Goal: Transaction & Acquisition: Purchase product/service

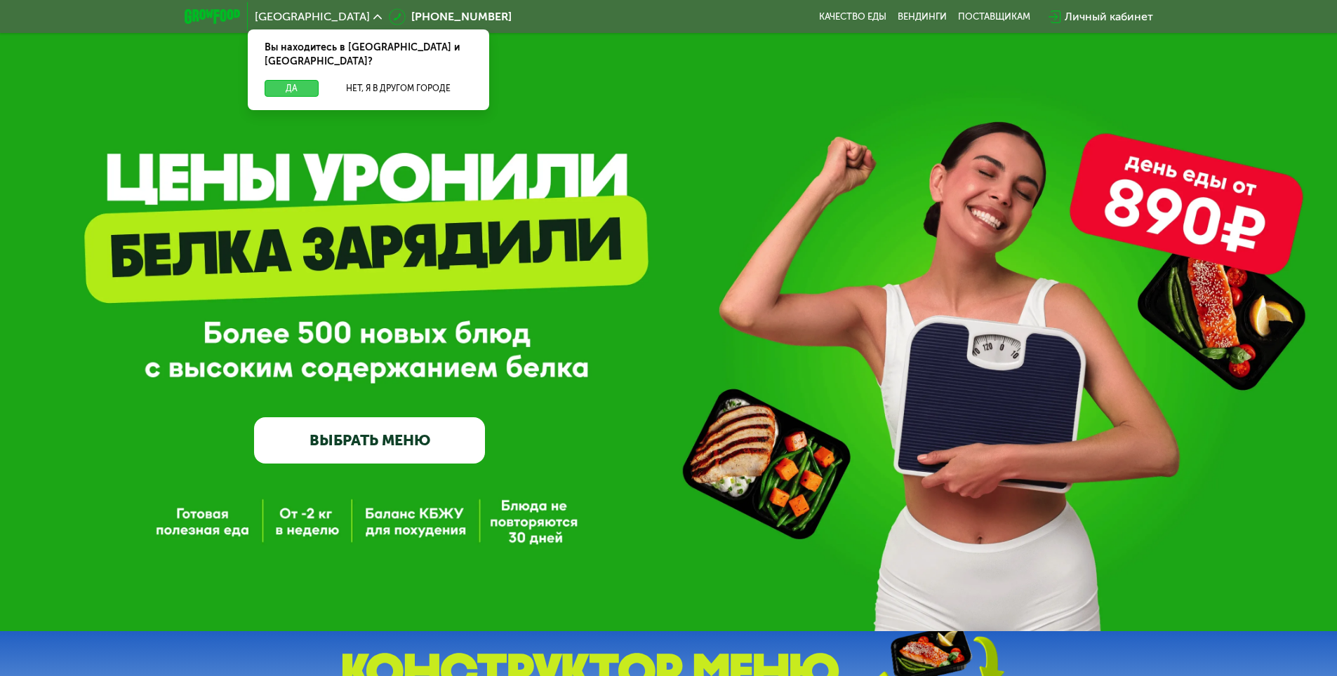
click at [282, 80] on button "Да" at bounding box center [292, 88] width 54 height 17
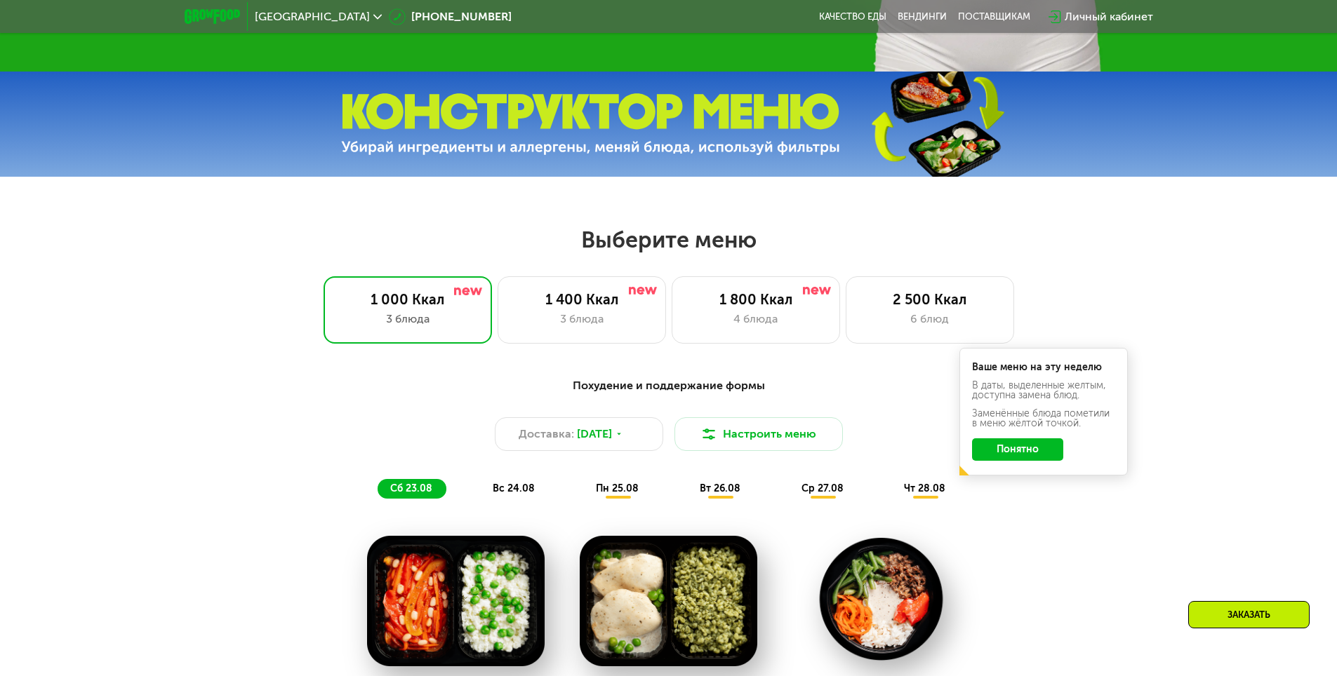
scroll to position [561, 0]
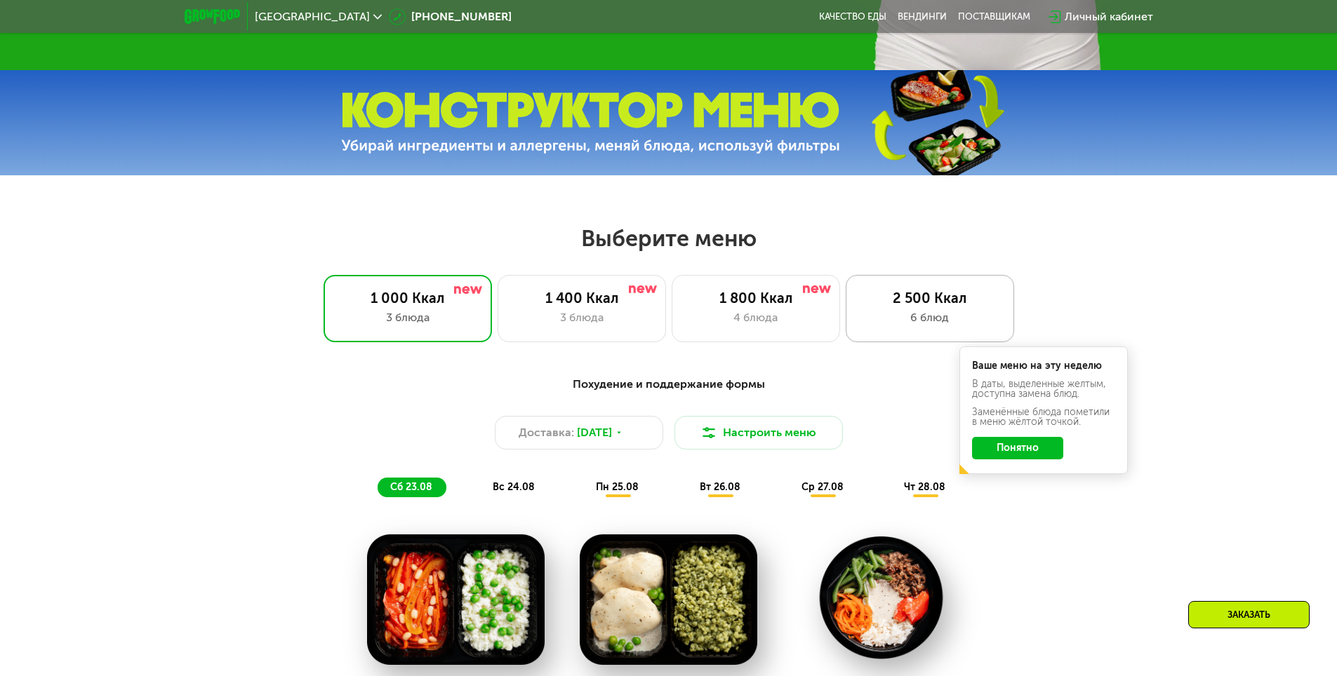
click at [923, 326] on div "6 блюд" at bounding box center [929, 317] width 139 height 17
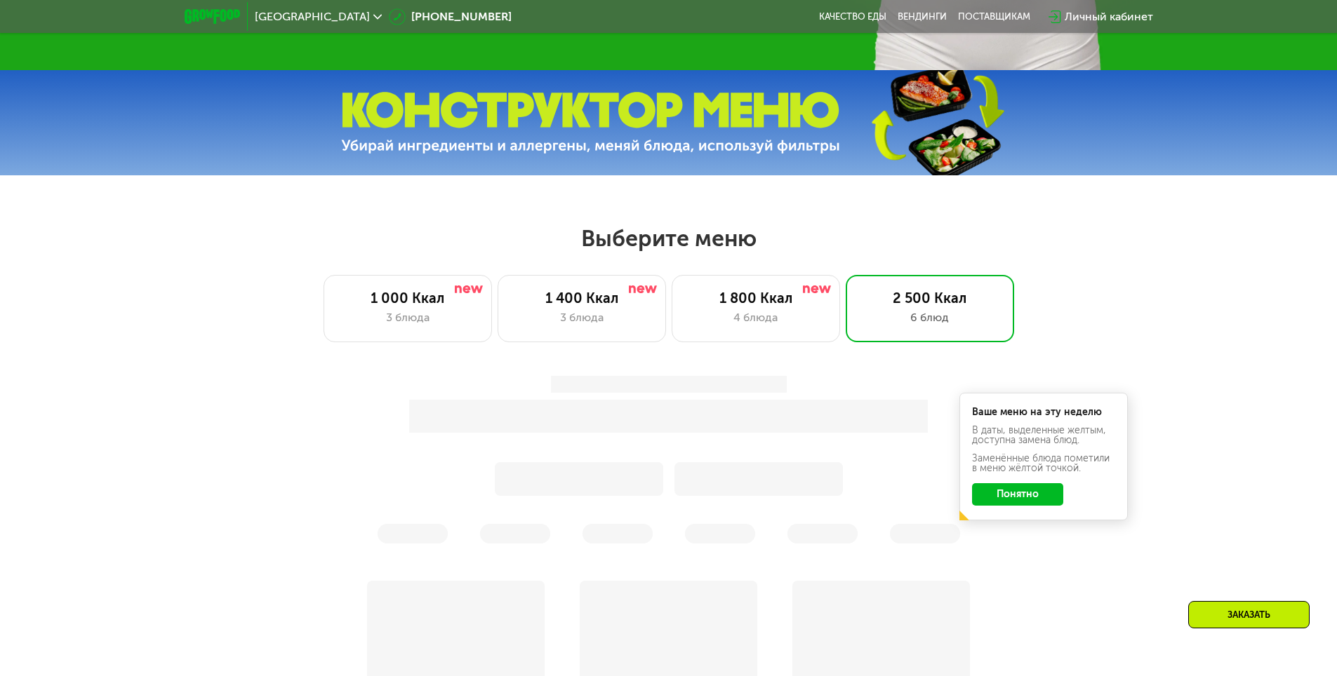
click at [1036, 497] on button "Понятно" at bounding box center [1017, 494] width 91 height 22
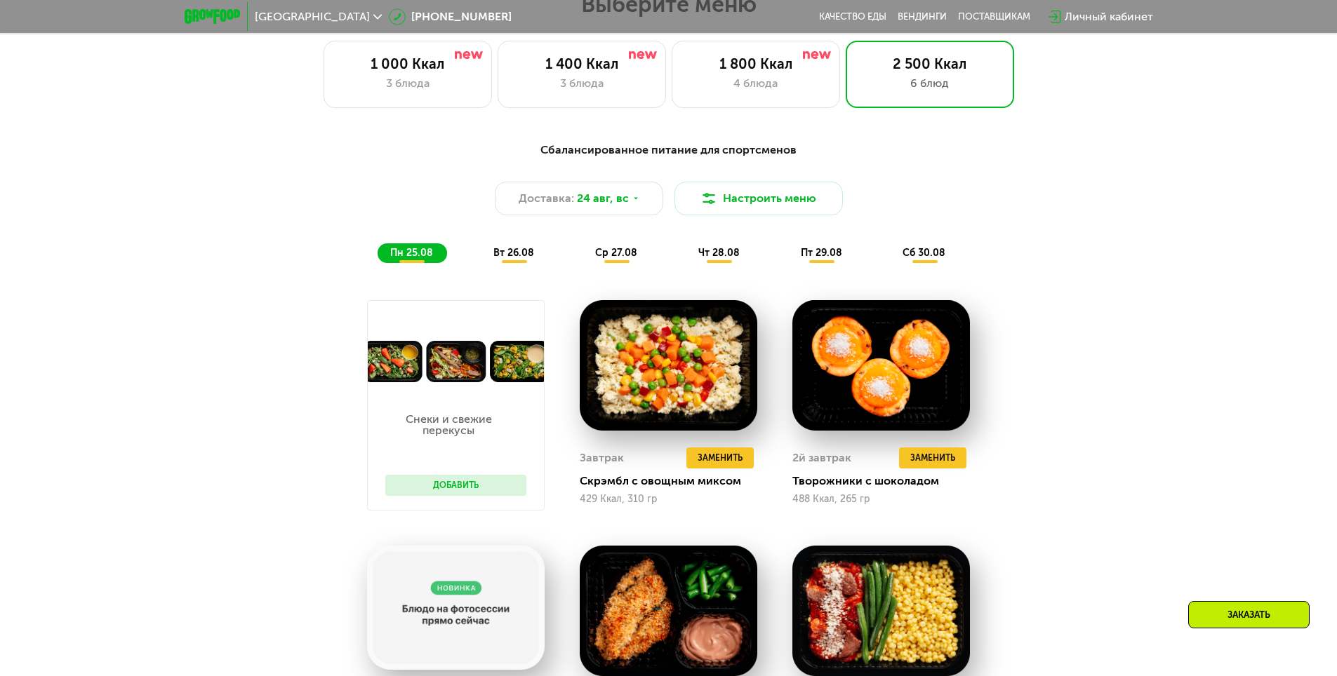
scroll to position [842, 0]
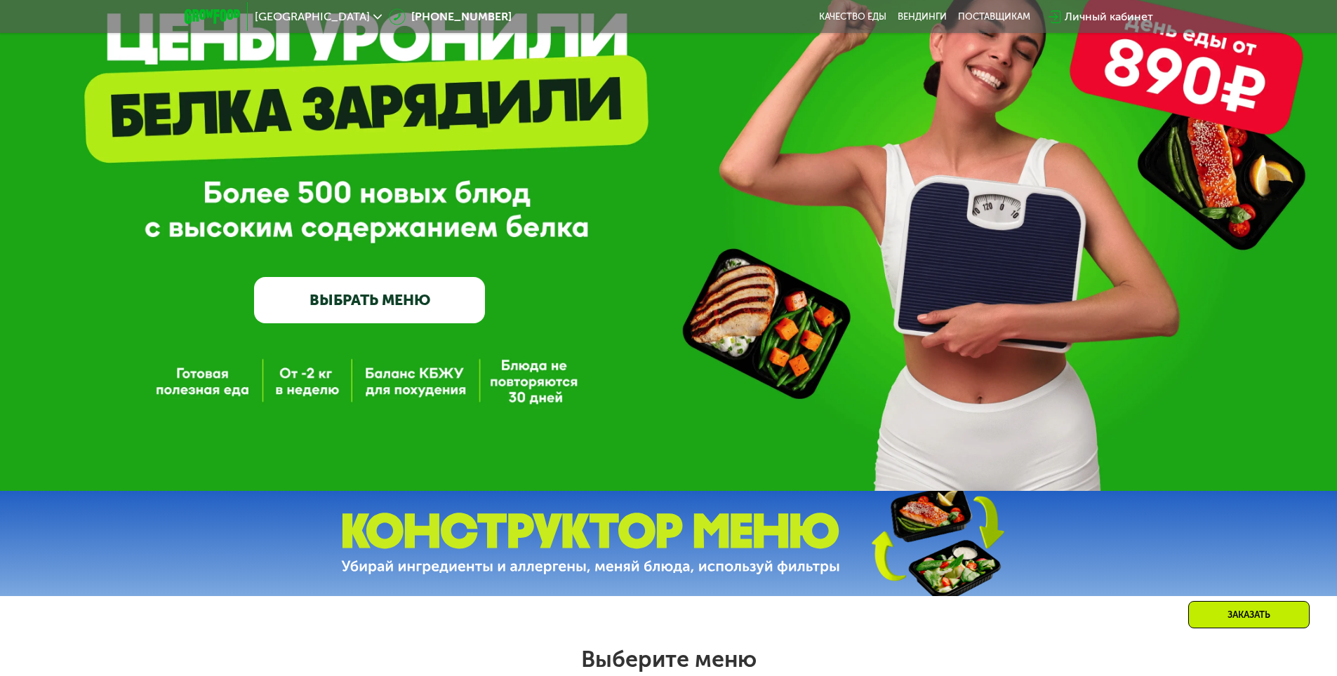
click at [395, 295] on link "ВЫБРАТЬ МЕНЮ" at bounding box center [369, 300] width 231 height 46
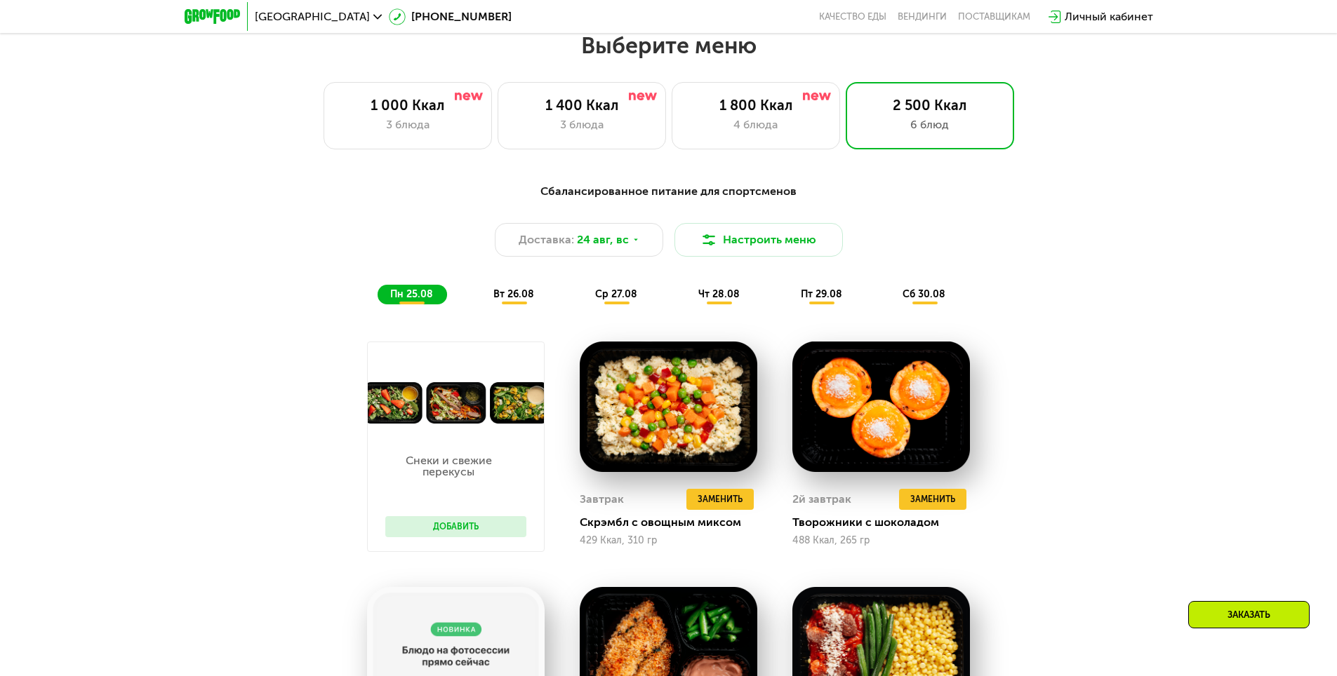
scroll to position [758, 0]
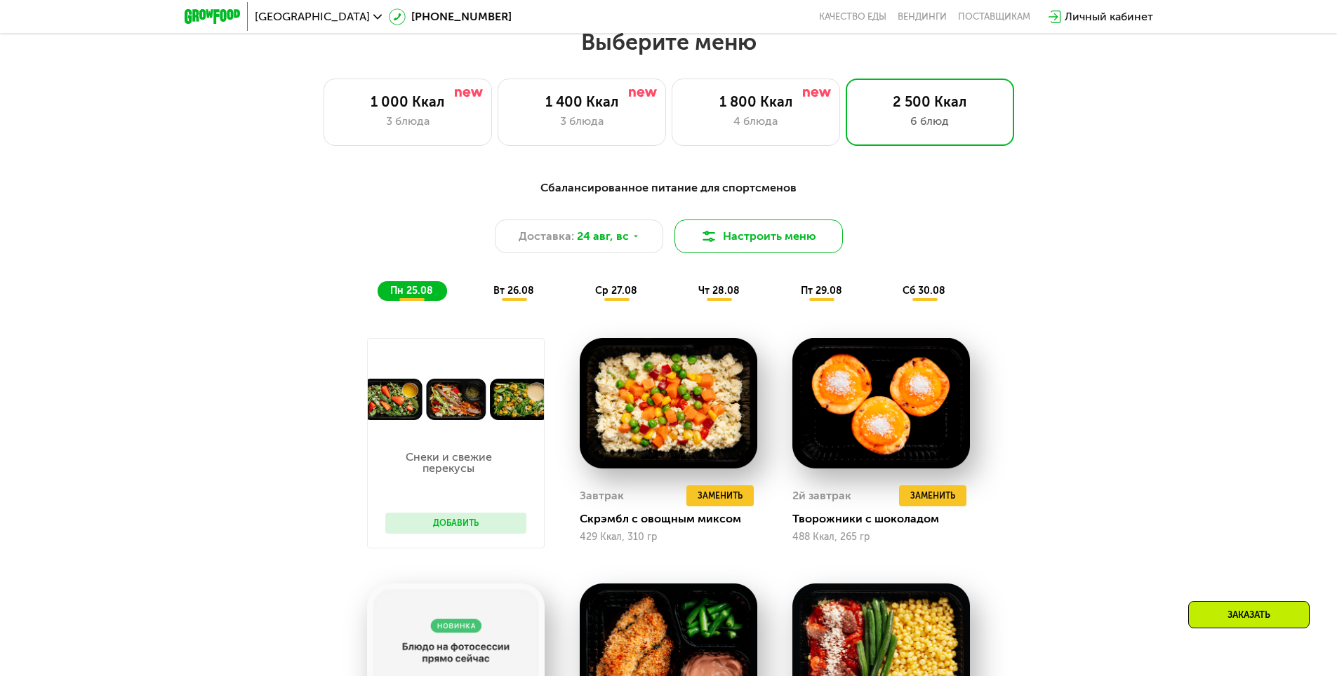
click at [754, 246] on button "Настроить меню" at bounding box center [758, 237] width 168 height 34
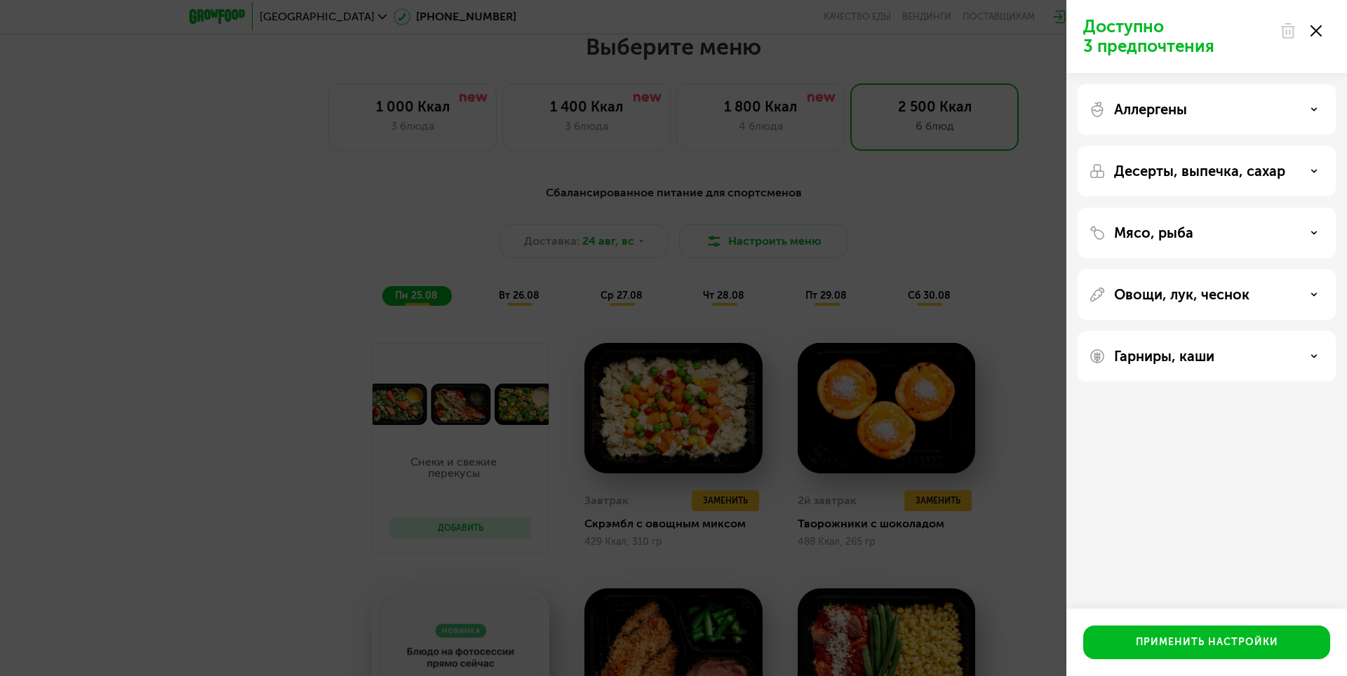
click at [898, 187] on div "Доступно 3 предпочтения Аллергены Десерты, выпечка, сахар Мясо, рыба Овощи, лук…" at bounding box center [673, 338] width 1347 height 676
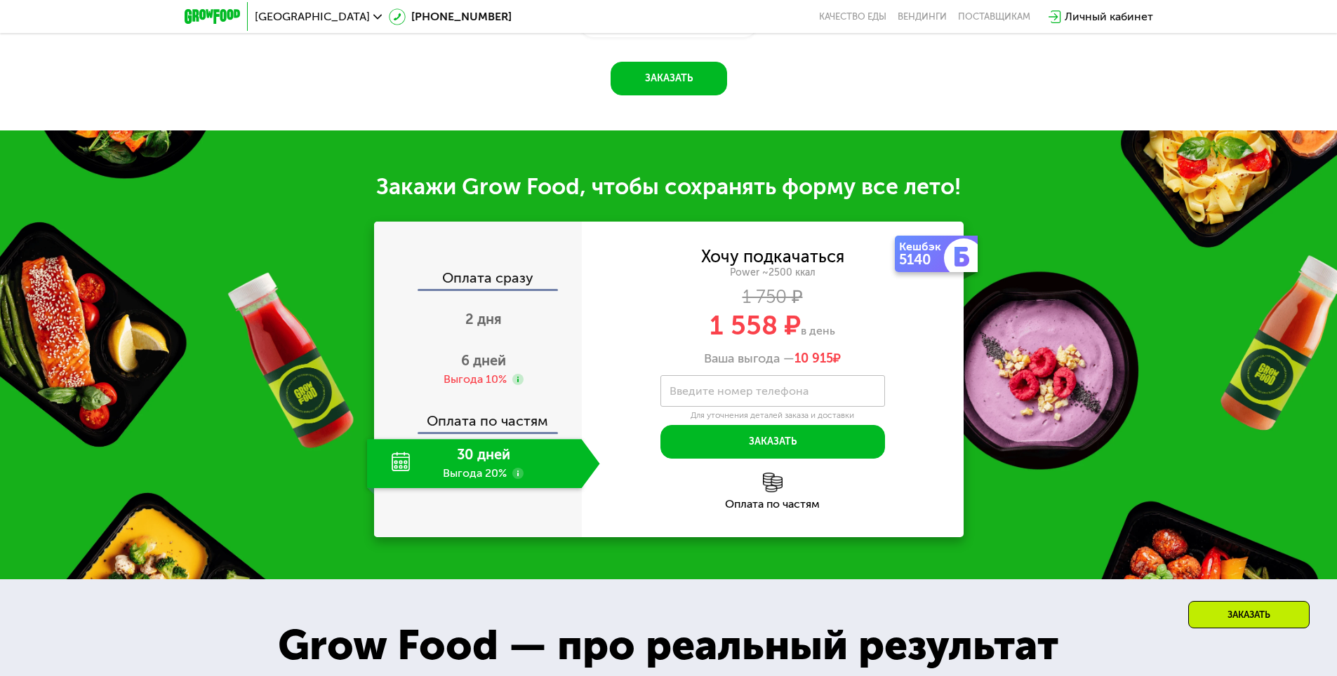
scroll to position [1684, 0]
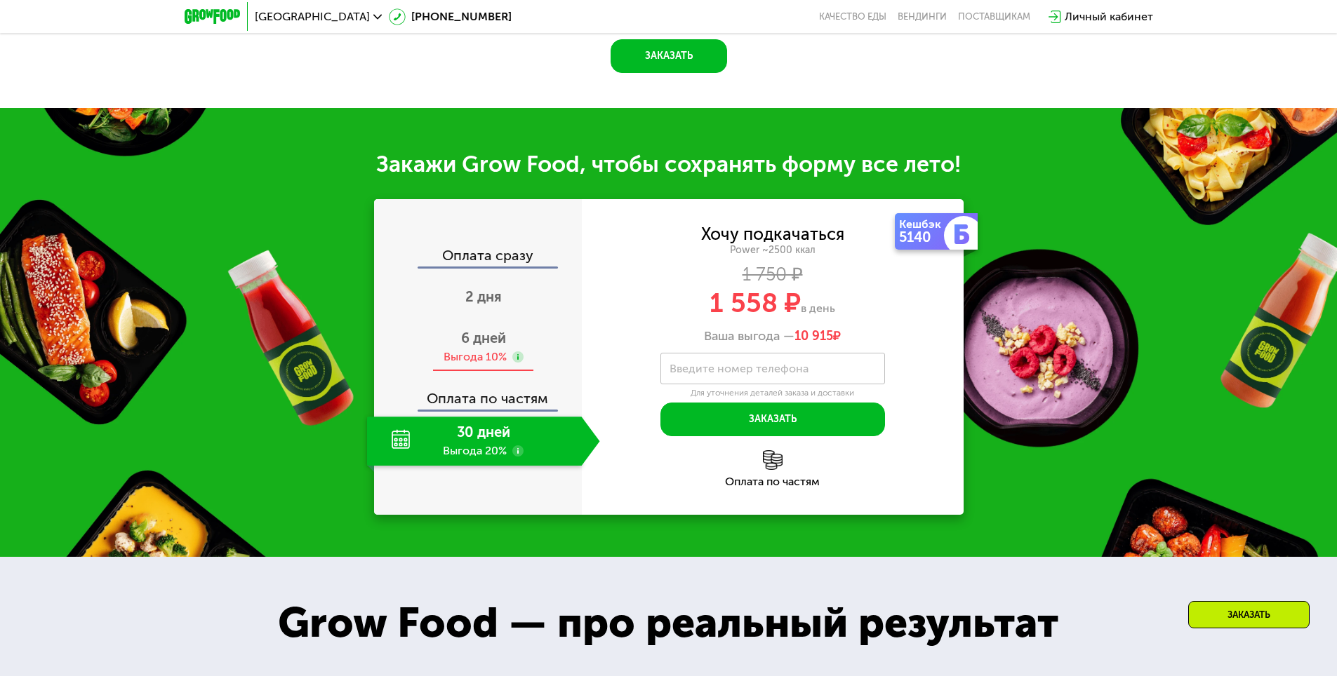
click at [486, 365] on div "Выгода 10%" at bounding box center [474, 356] width 63 height 15
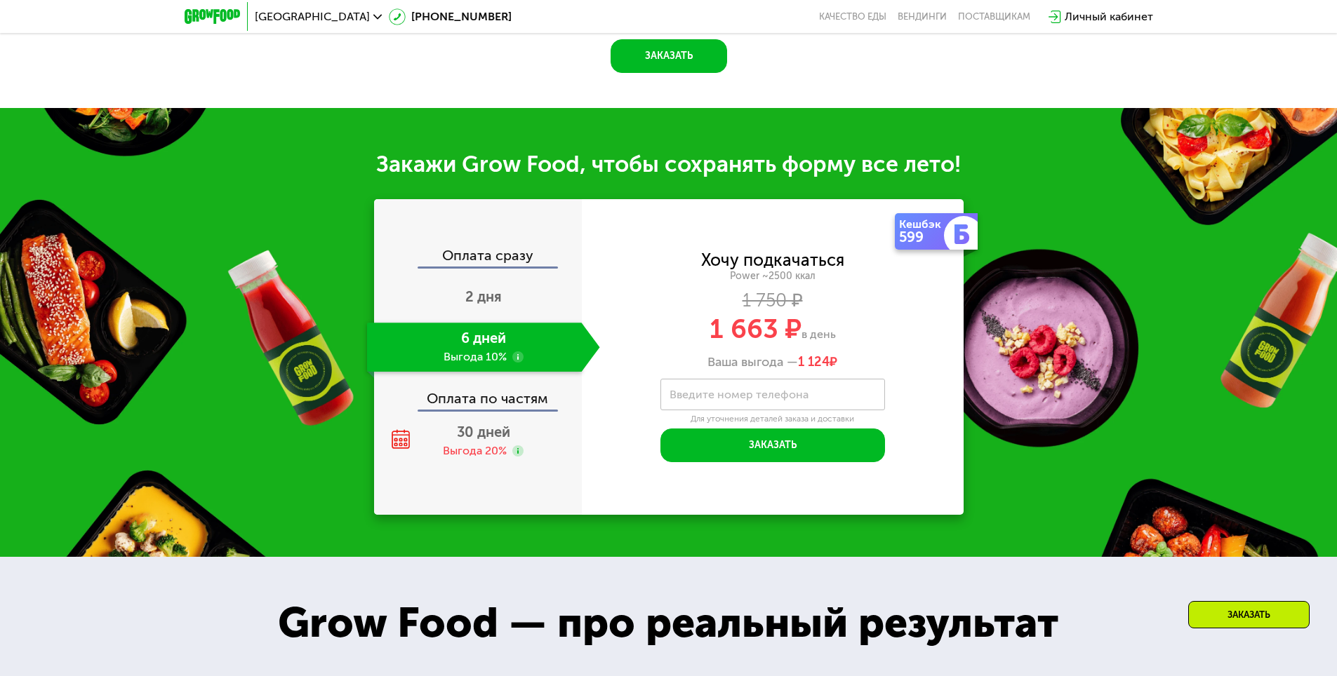
click at [500, 410] on div "Оплата по частям" at bounding box center [478, 393] width 206 height 32
click at [490, 459] on div "Выгода 20%" at bounding box center [475, 450] width 64 height 15
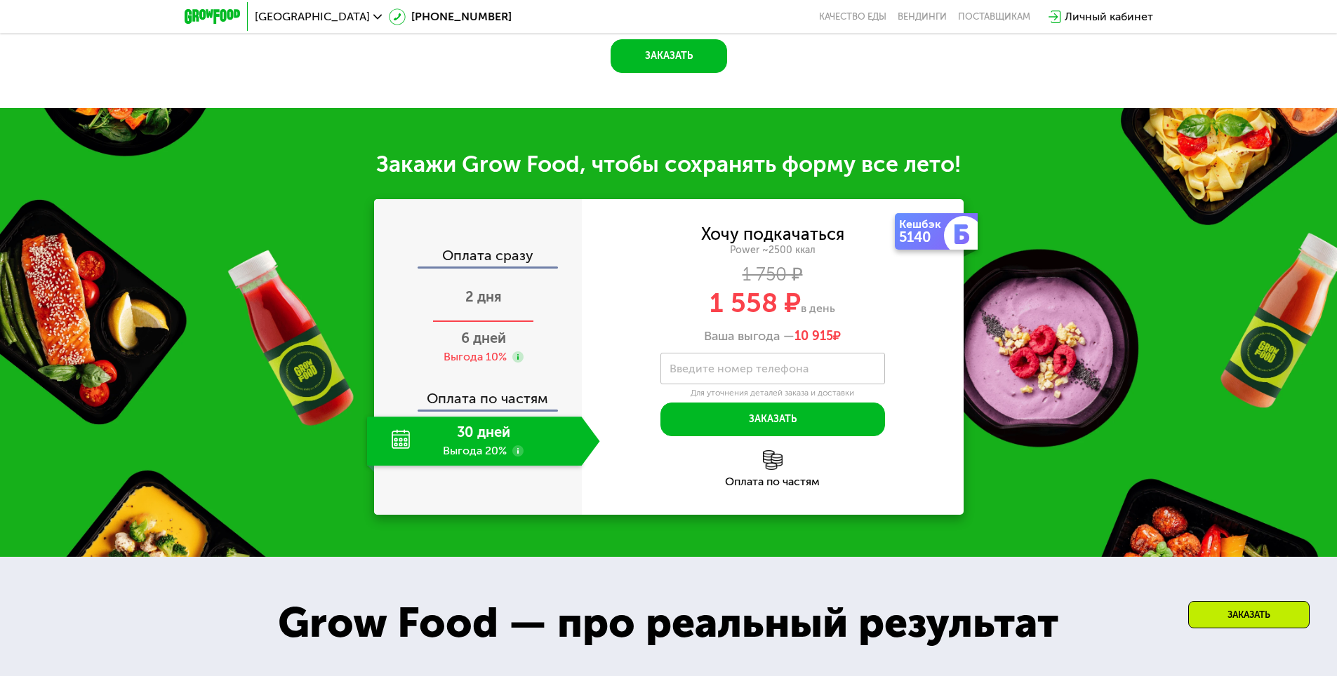
click at [475, 305] on span "2 дня" at bounding box center [483, 296] width 36 height 17
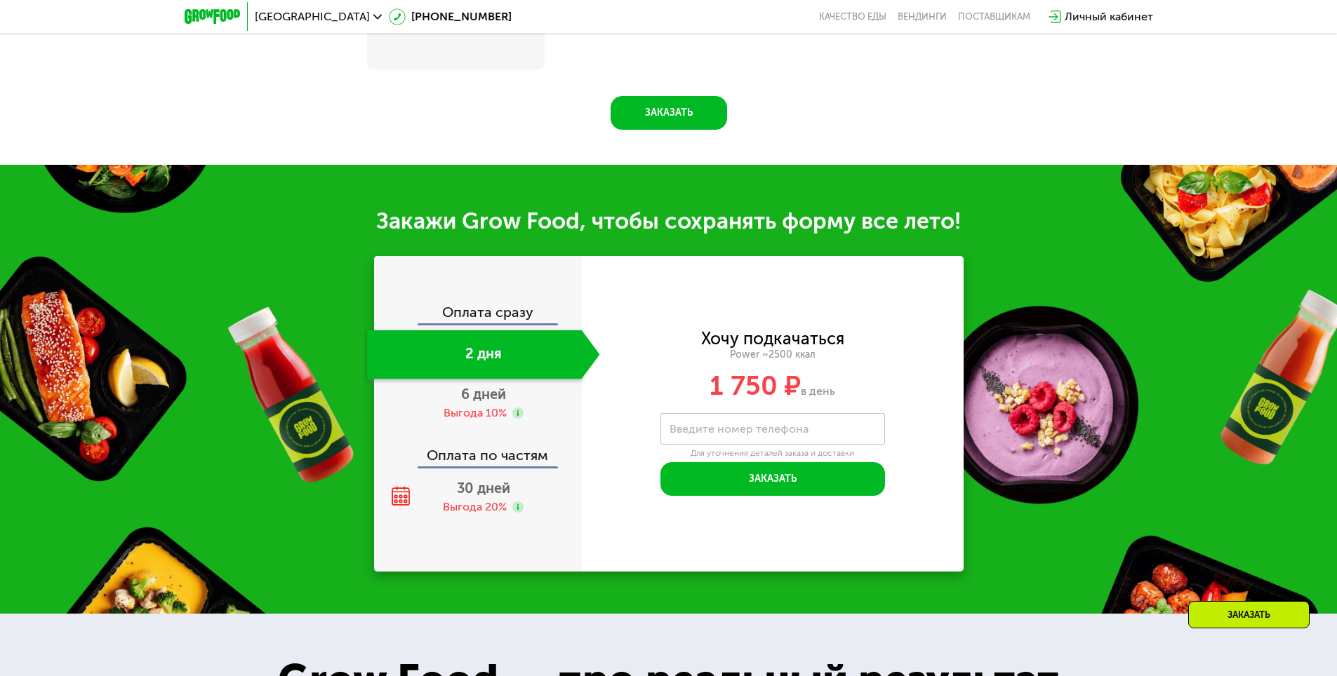
scroll to position [1648, 0]
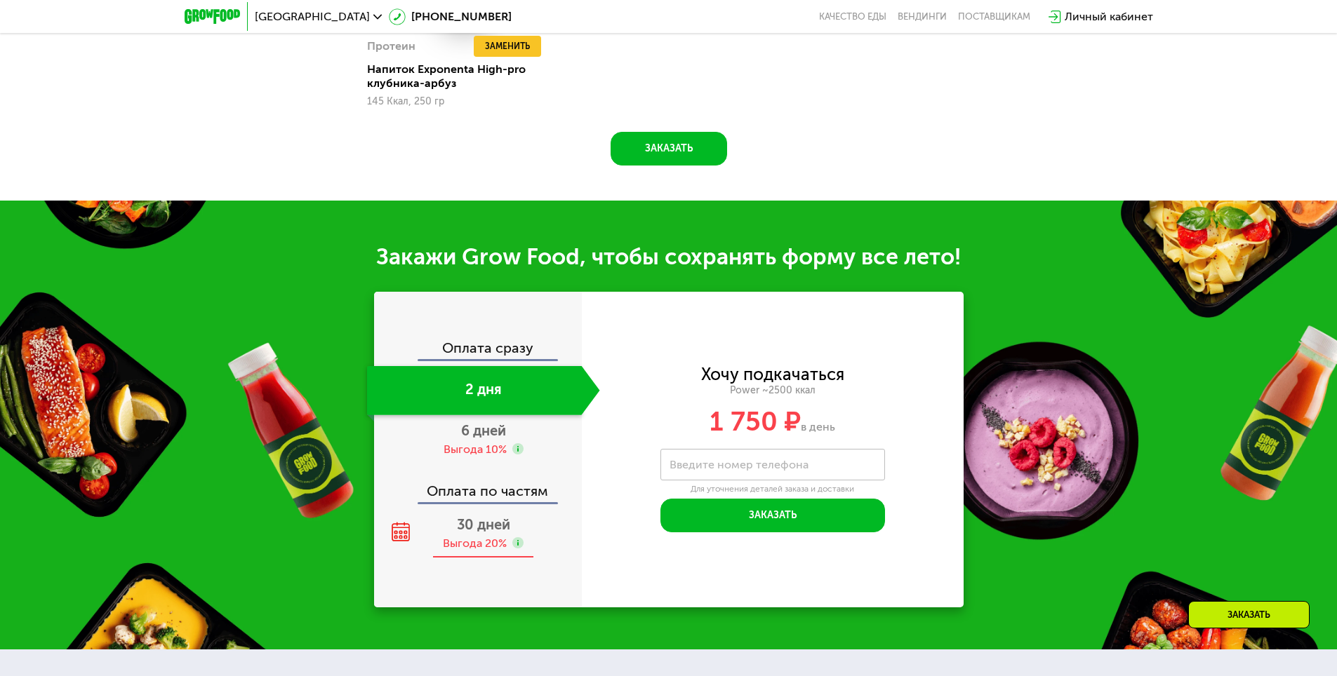
click at [474, 533] on span "30 дней" at bounding box center [483, 524] width 53 height 17
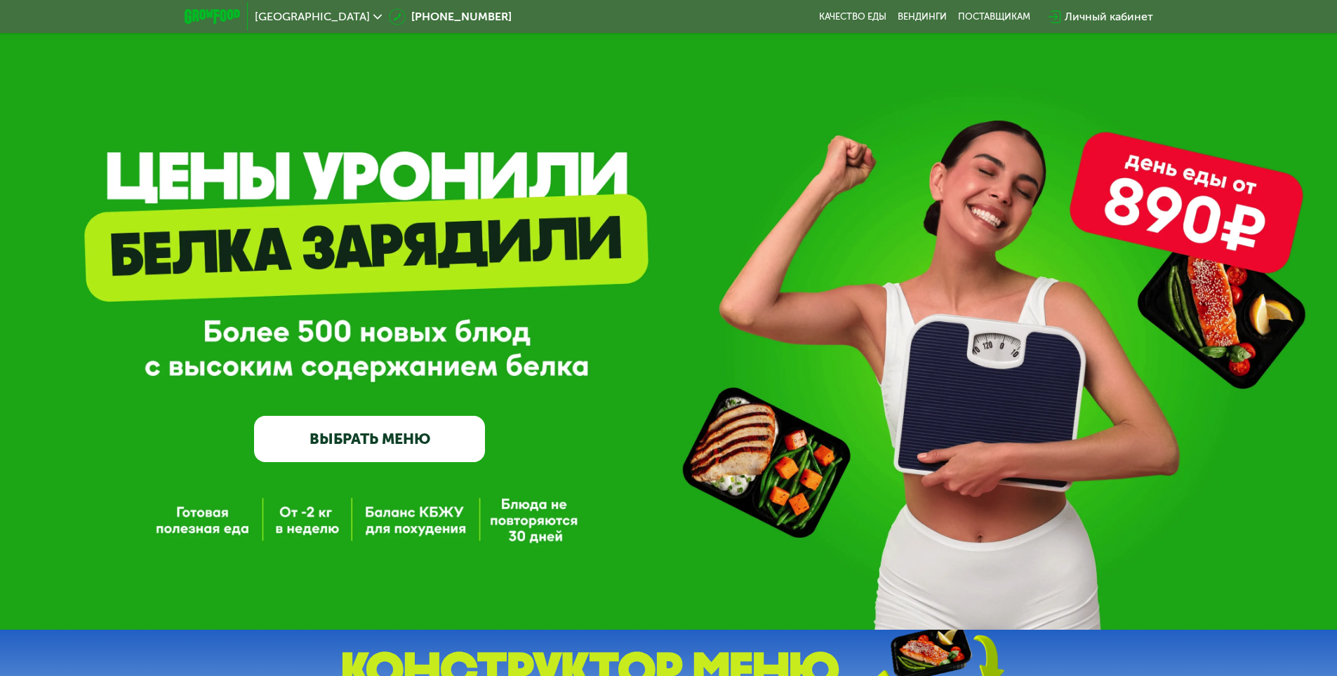
scroll to position [0, 0]
